Goal: Information Seeking & Learning: Find specific fact

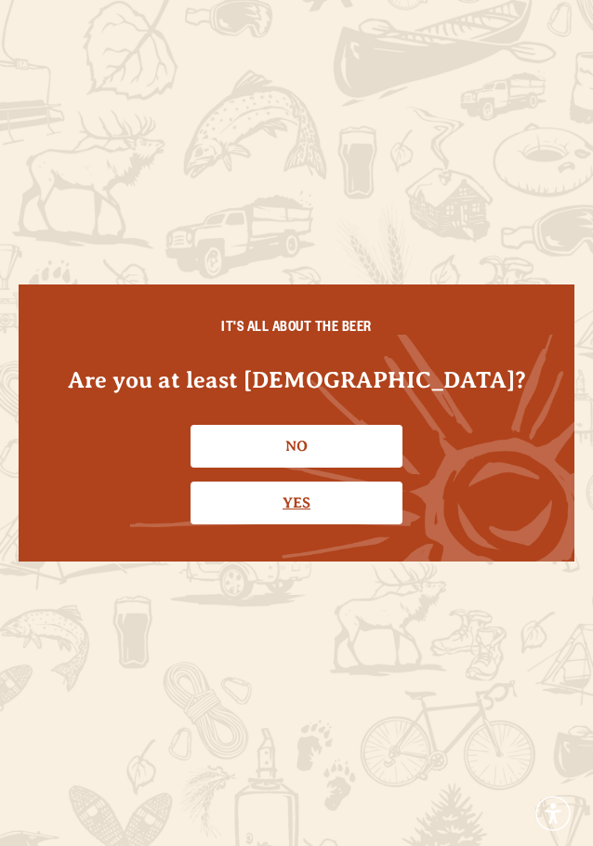
click at [331, 494] on link "Yes" at bounding box center [297, 502] width 212 height 43
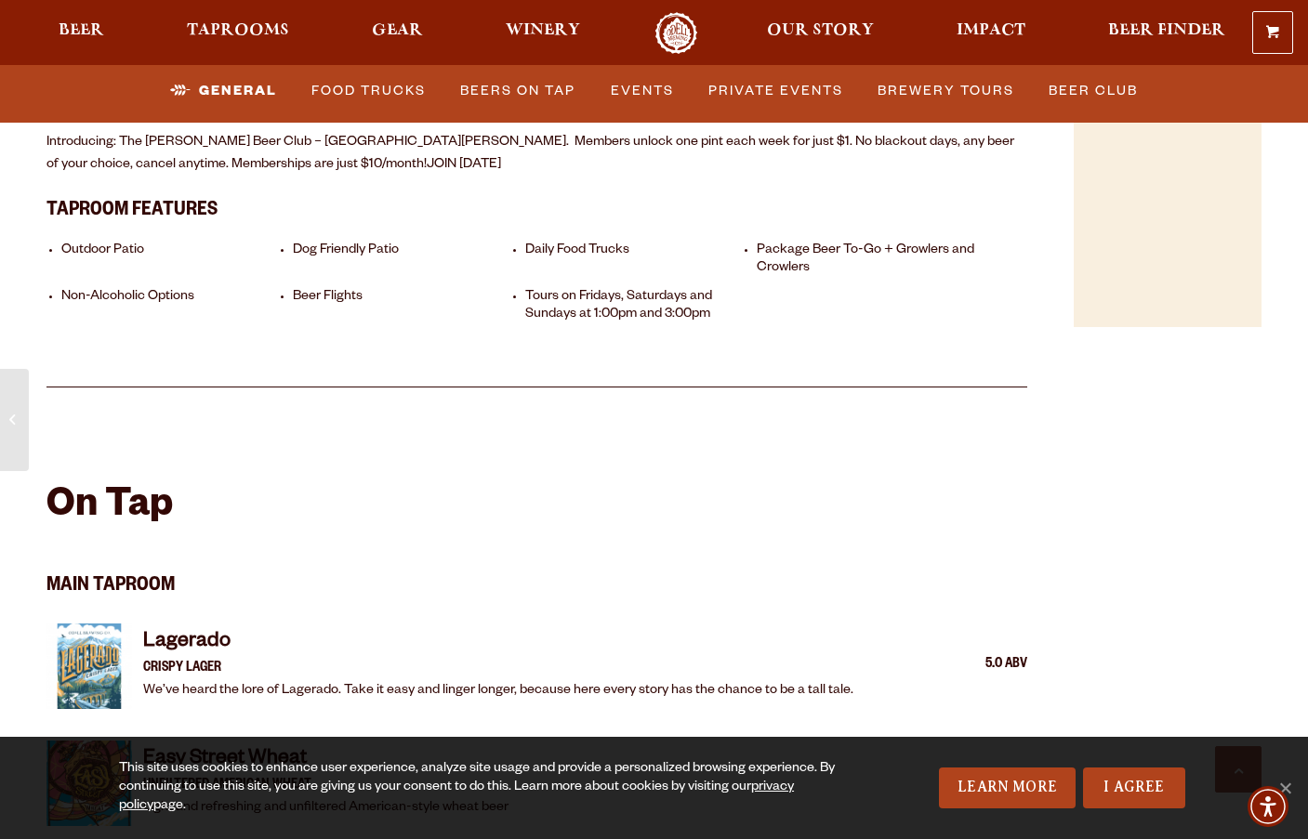
scroll to position [341, 0]
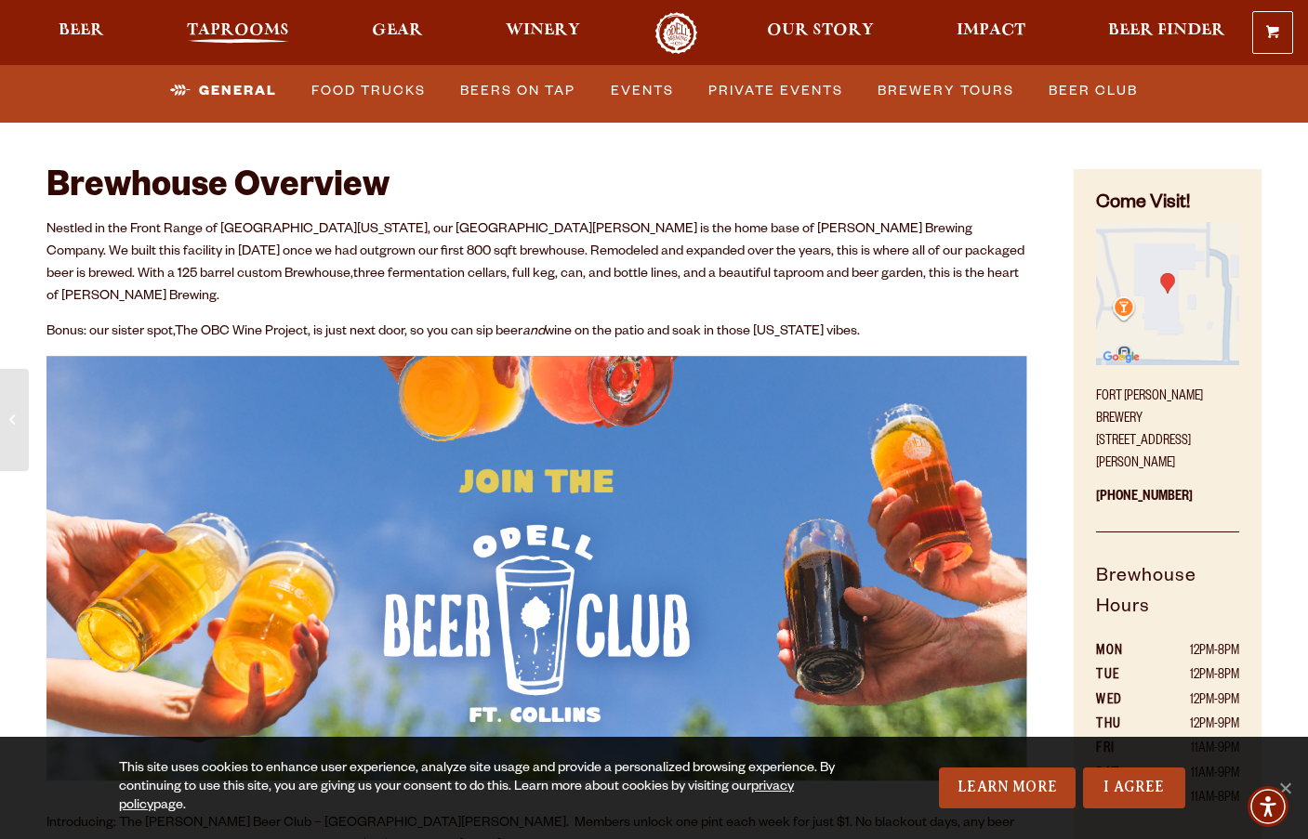
click at [252, 23] on span "Taprooms" at bounding box center [238, 30] width 102 height 15
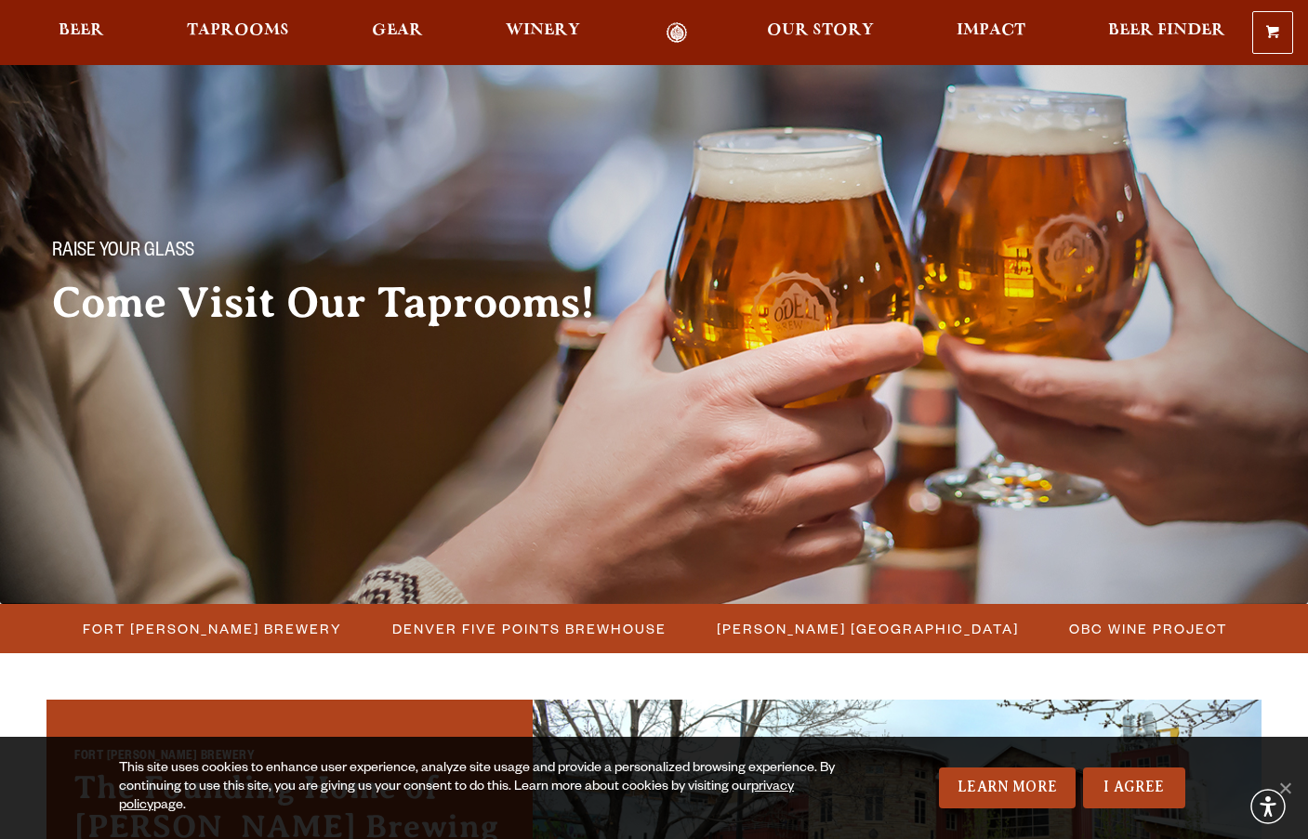
scroll to position [341, 0]
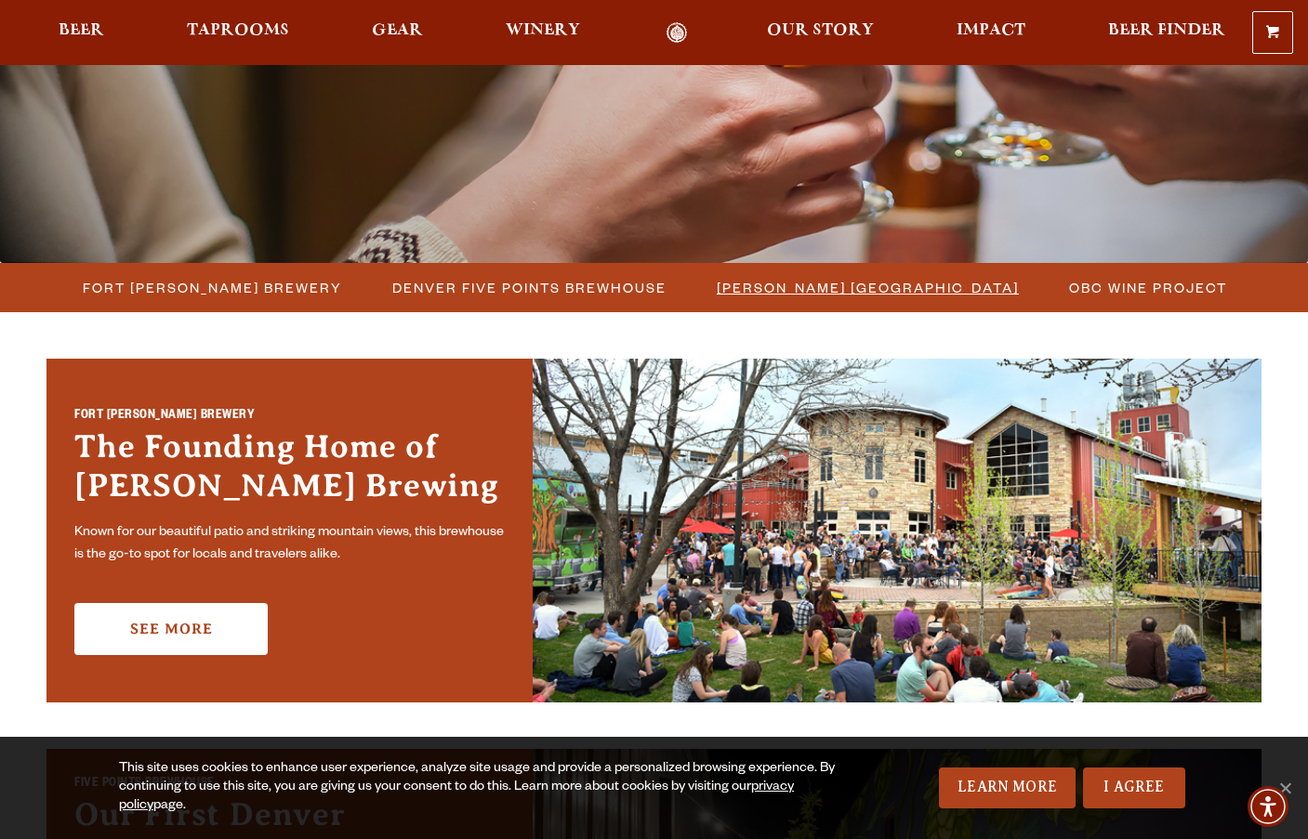
click at [800, 291] on span "[PERSON_NAME] [GEOGRAPHIC_DATA]" at bounding box center [868, 287] width 302 height 27
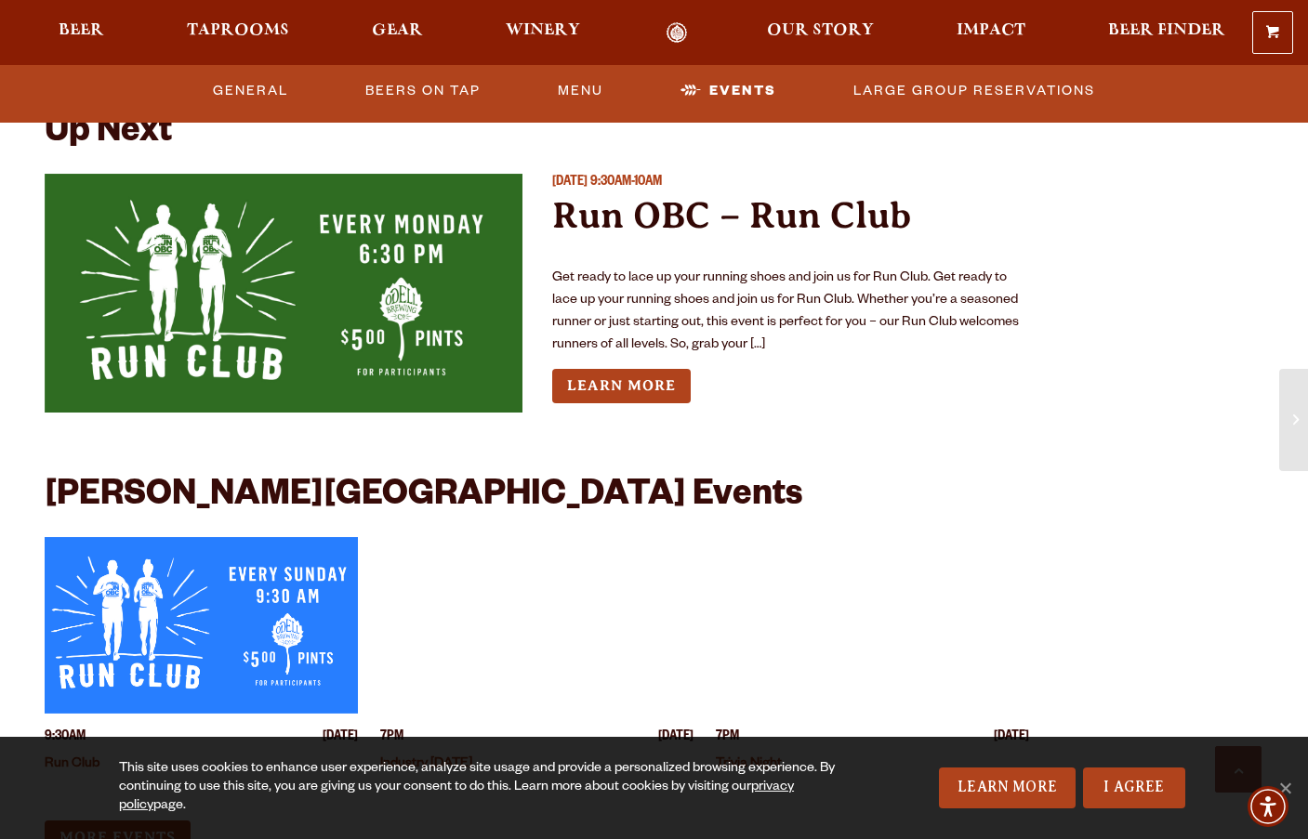
scroll to position [4771, 0]
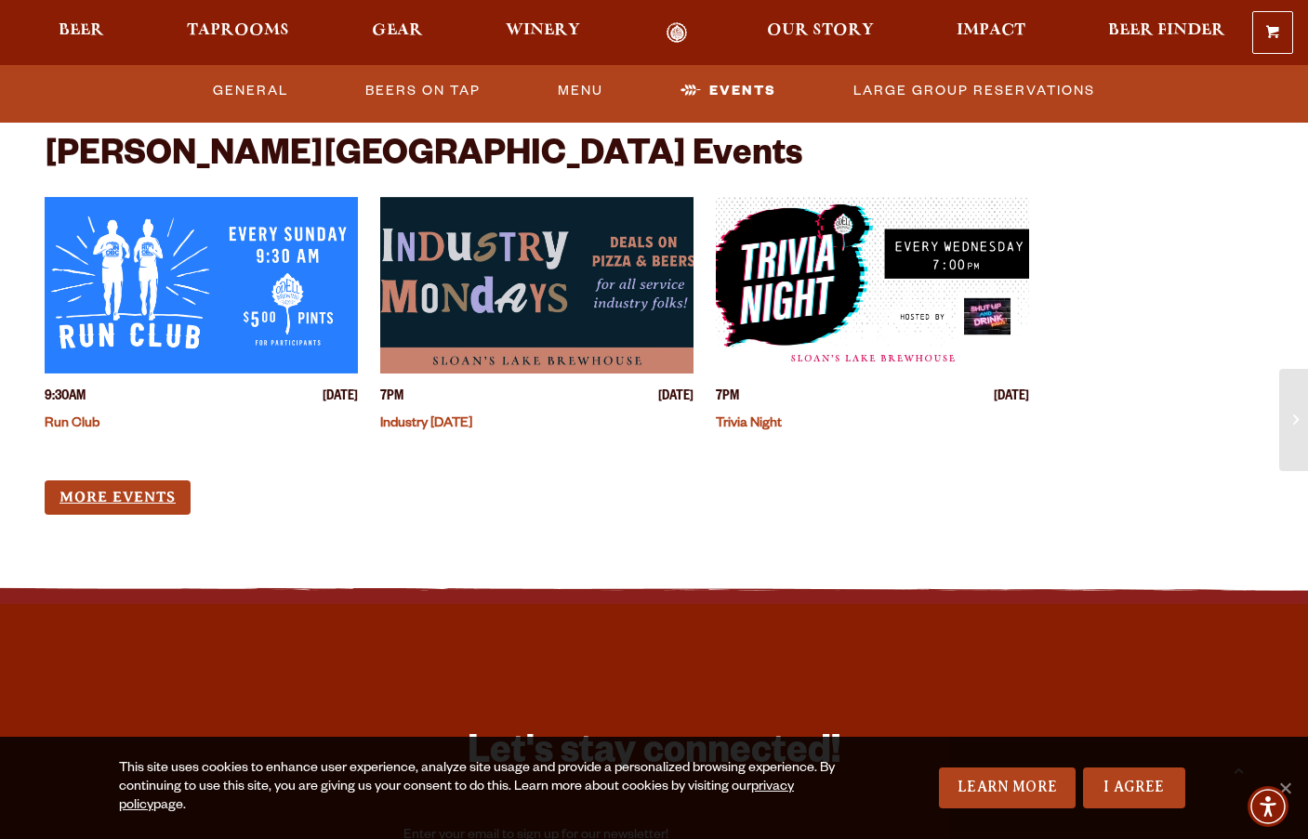
click at [142, 481] on link "More Events" at bounding box center [118, 498] width 146 height 34
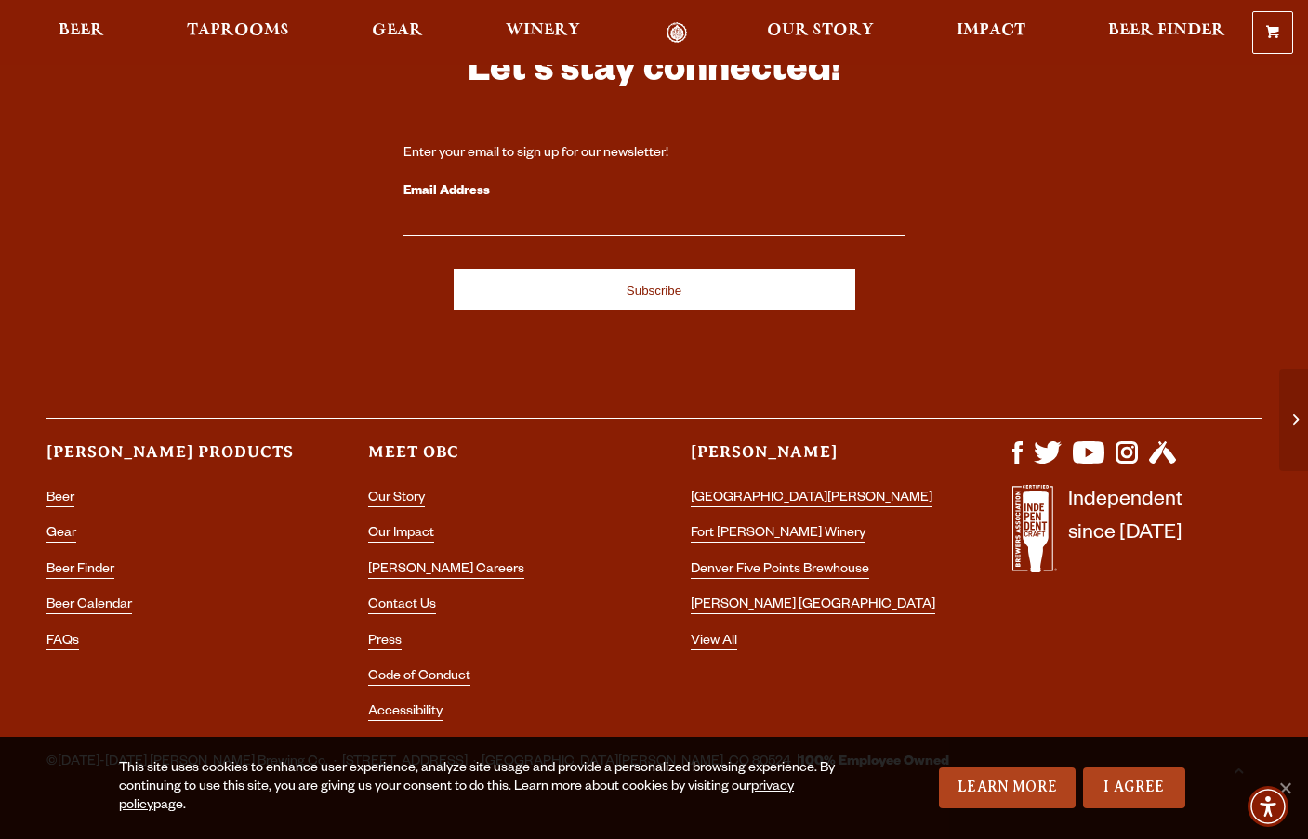
scroll to position [5470, 0]
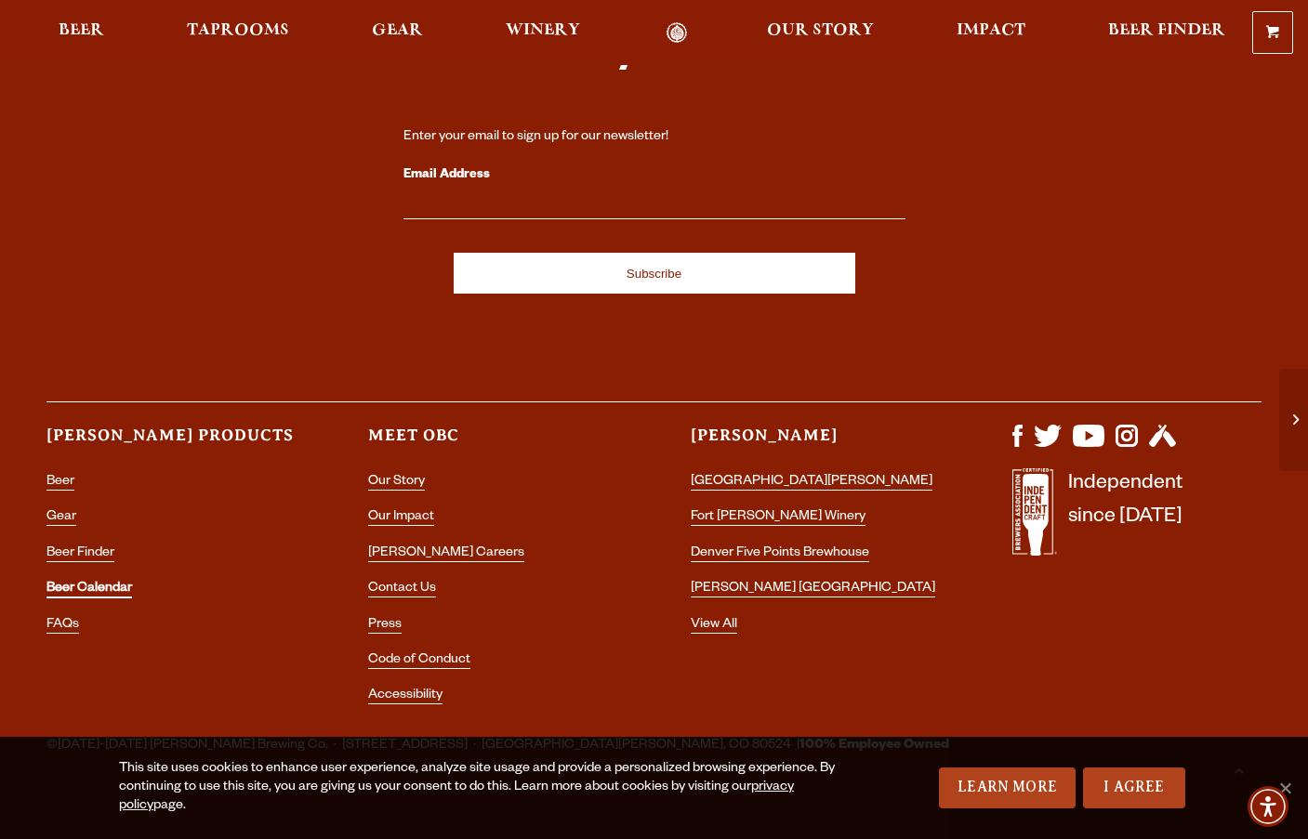
click at [93, 582] on link "Beer Calendar" at bounding box center [89, 590] width 86 height 17
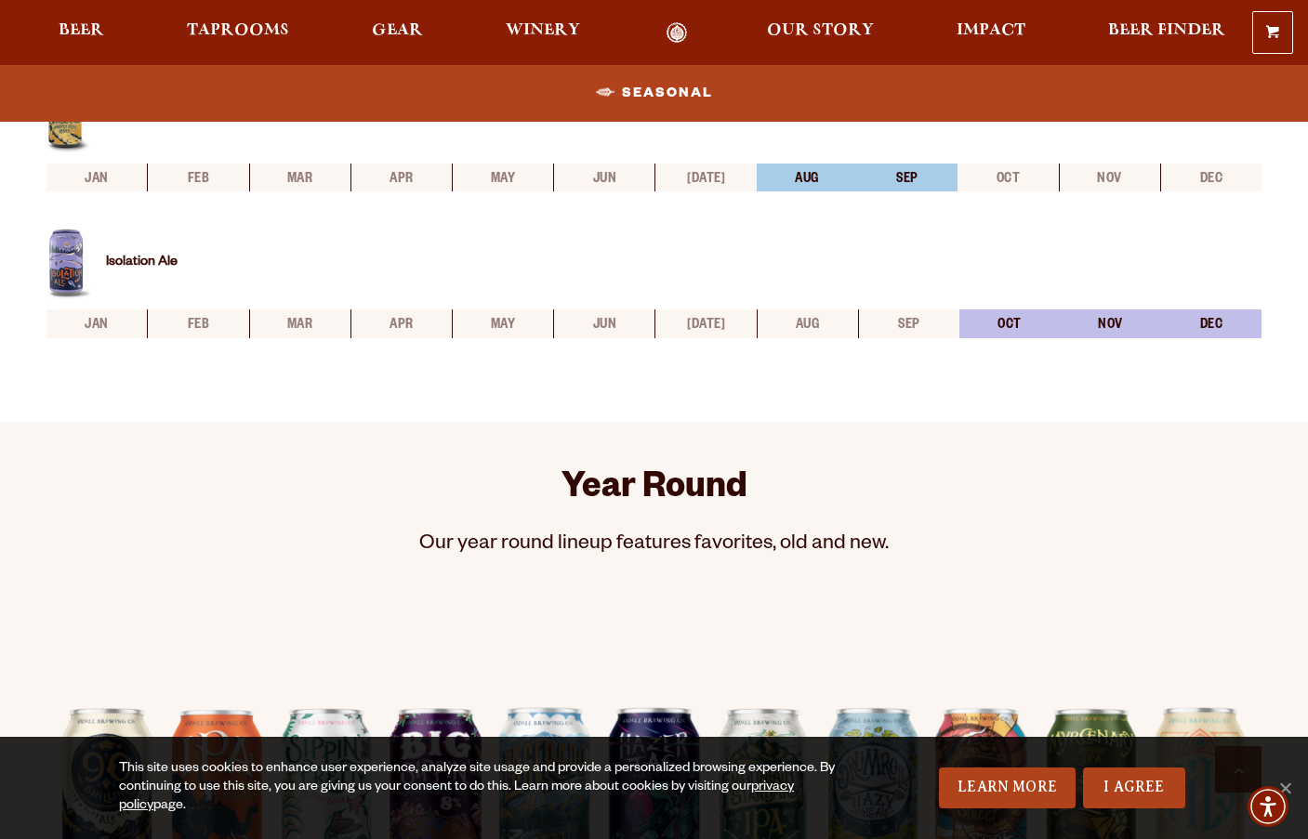
scroll to position [1364, 0]
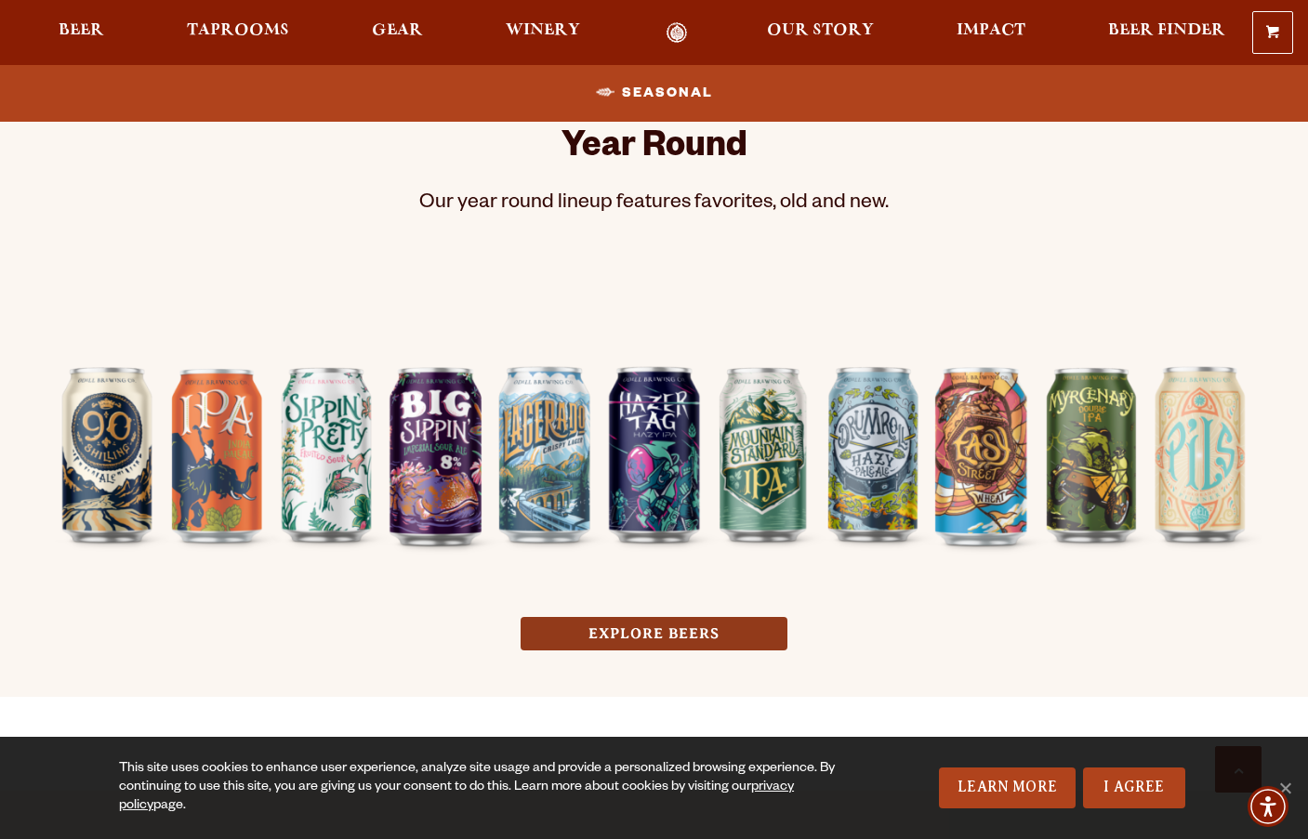
click at [639, 629] on link "EXPLORE BEERS" at bounding box center [653, 634] width 267 height 34
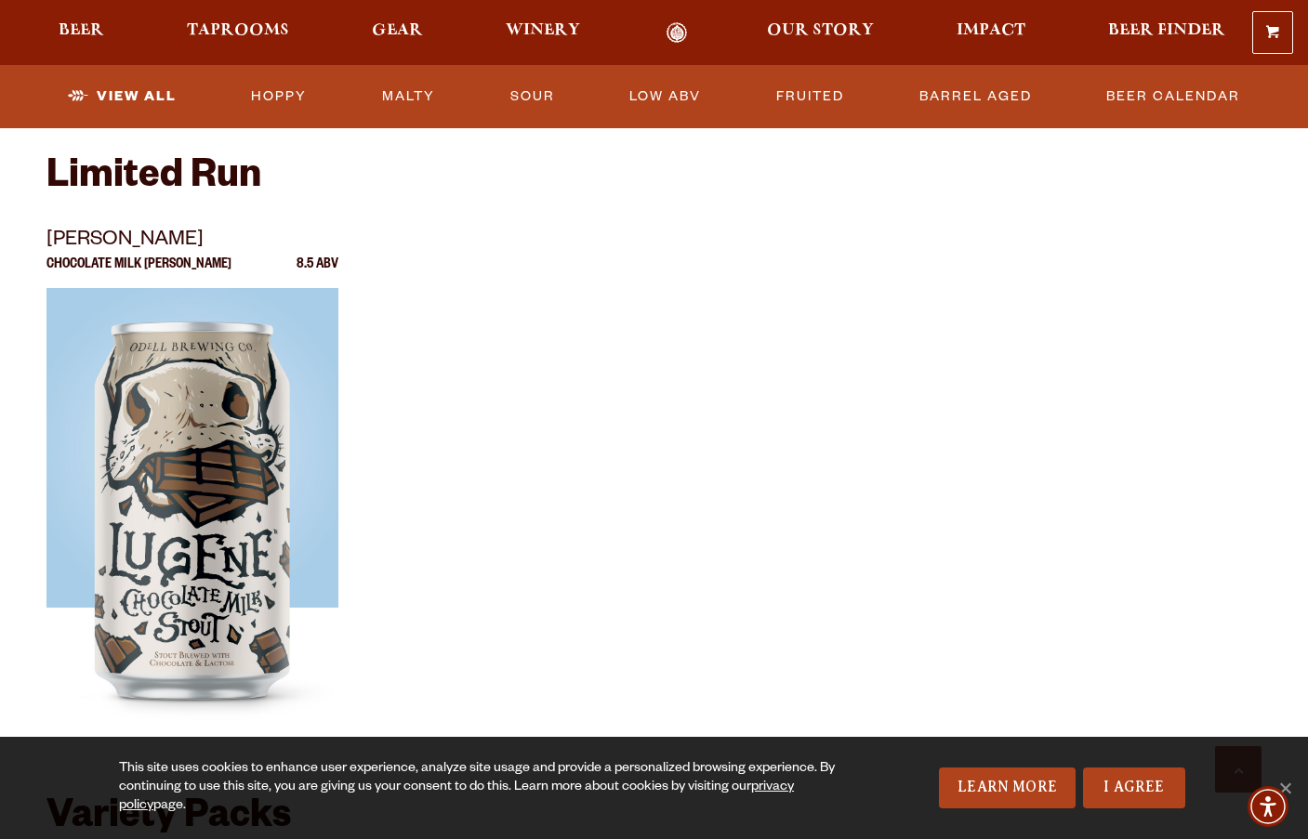
scroll to position [3161, 0]
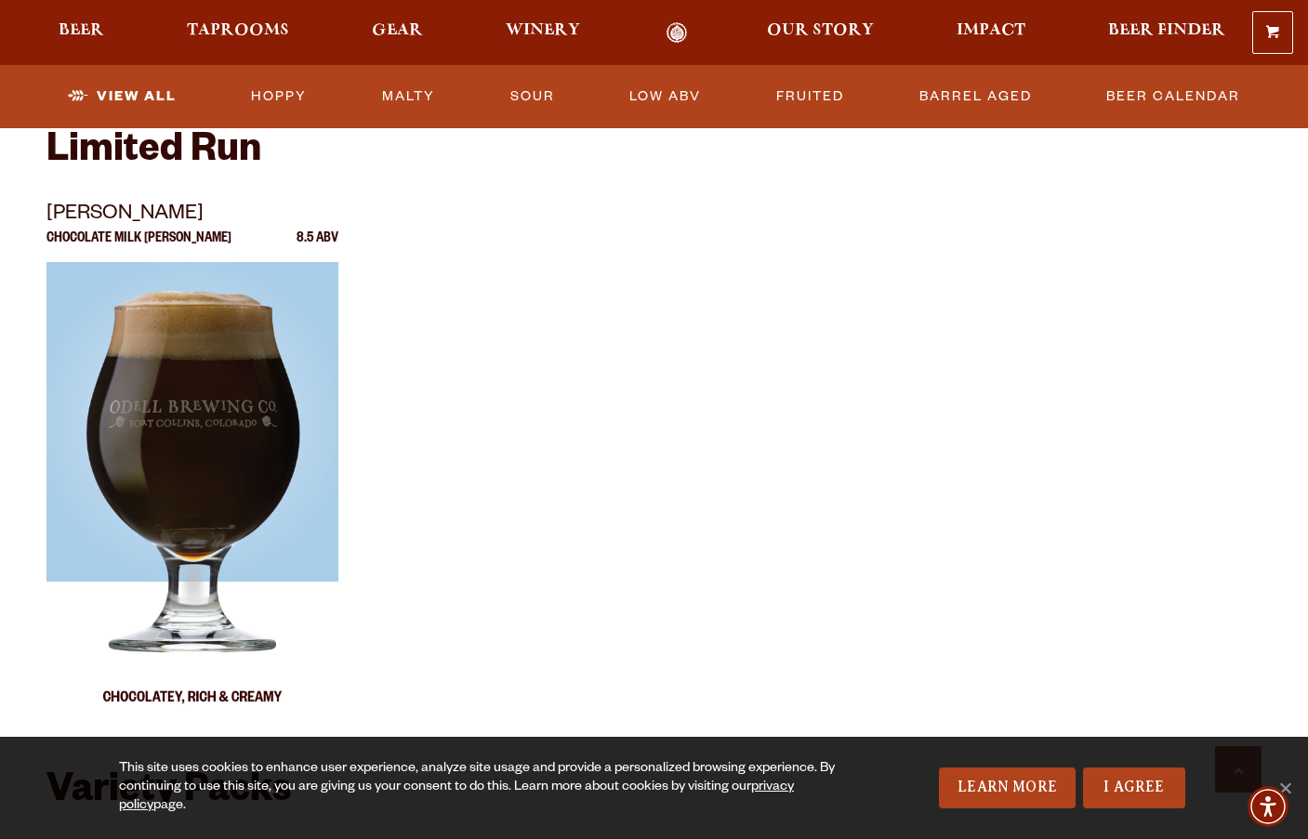
click at [236, 334] on img at bounding box center [192, 494] width 292 height 465
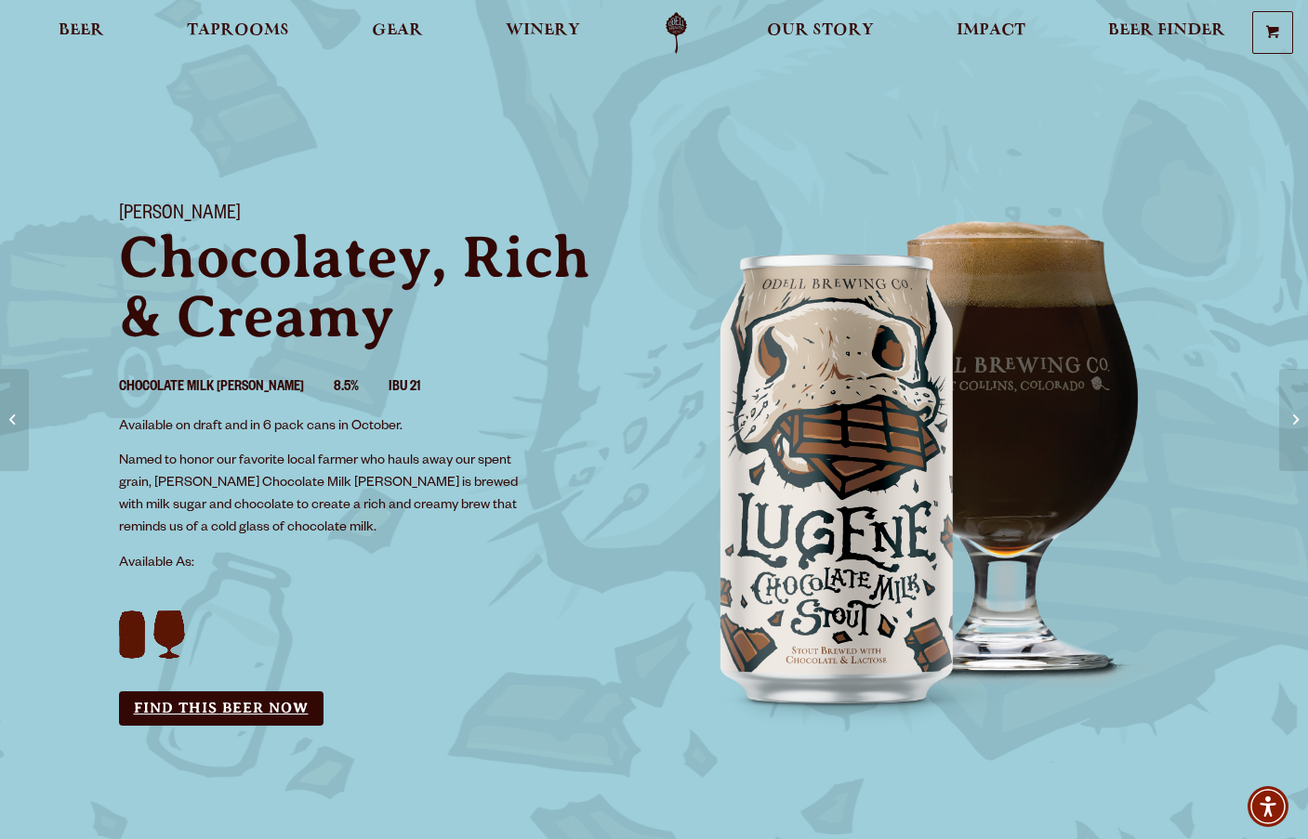
click at [244, 709] on link "Find this Beer Now" at bounding box center [221, 709] width 204 height 34
